Goal: Find specific page/section: Find specific page/section

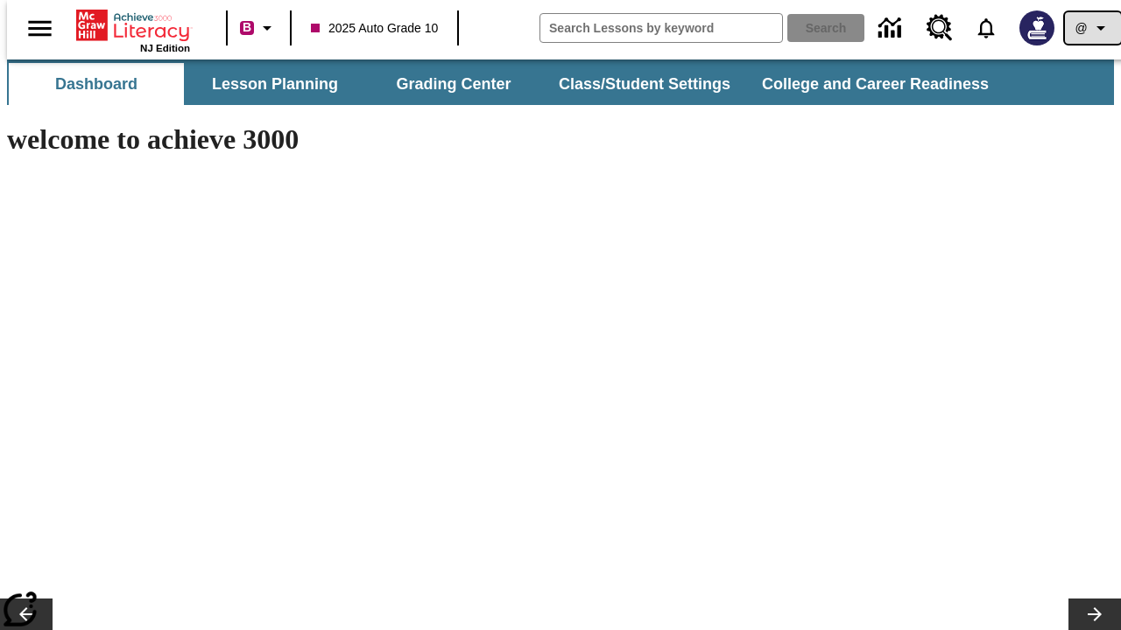
click at [1090, 28] on icon "Profile/Settings" at bounding box center [1100, 28] width 21 height 21
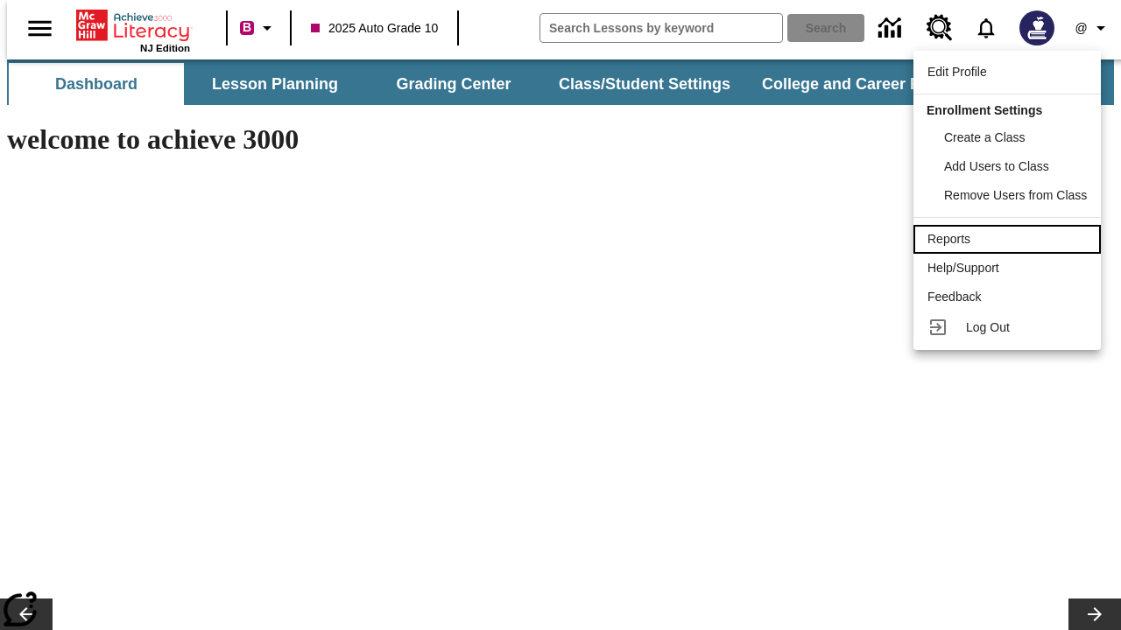
click at [1010, 239] on div "Reports" at bounding box center [1006, 239] width 159 height 18
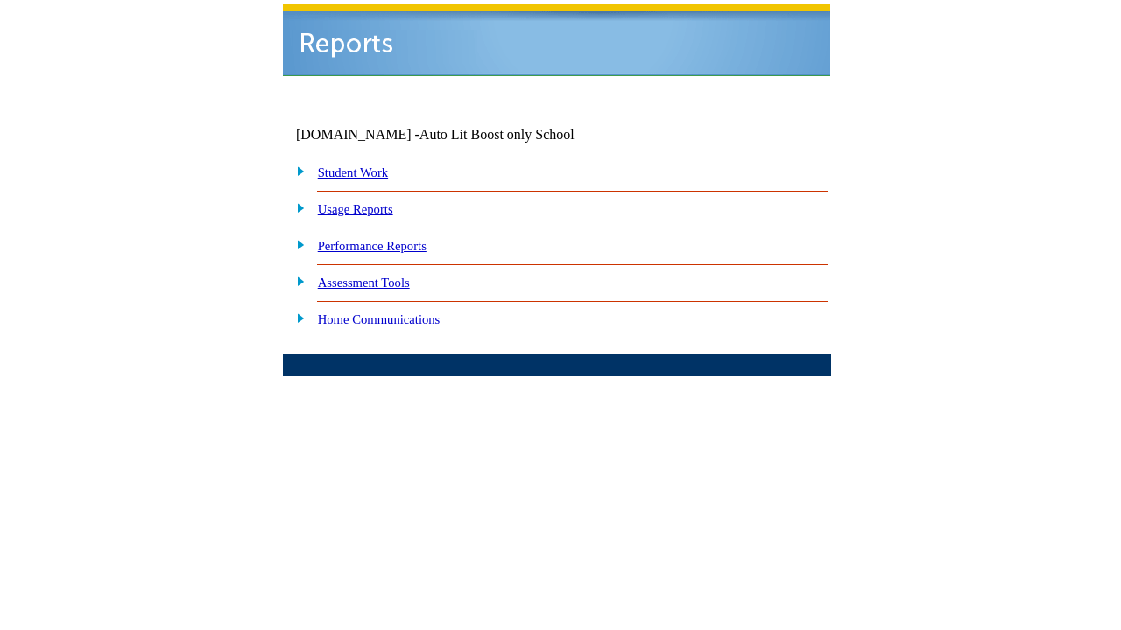
click at [390, 239] on link "Performance Reports" at bounding box center [372, 246] width 109 height 14
